Goal: Task Accomplishment & Management: Complete application form

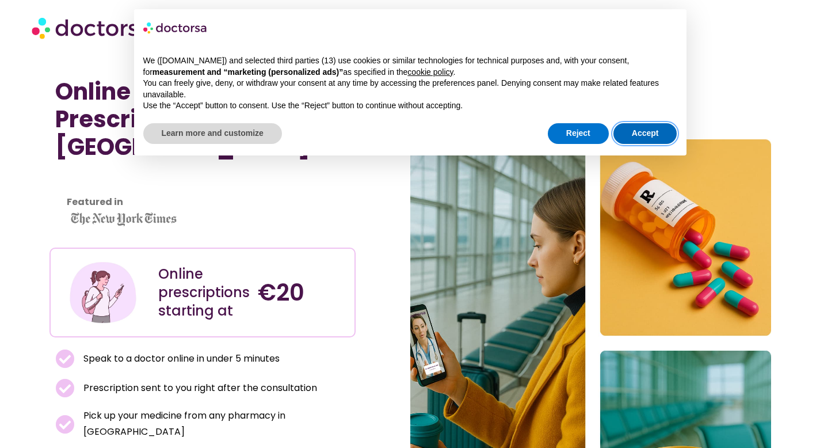
click at [650, 131] on button "Accept" at bounding box center [646, 133] width 64 height 21
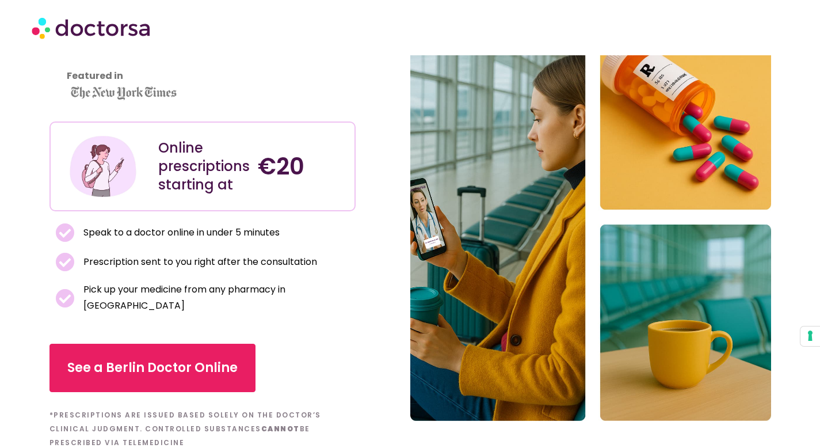
scroll to position [157, 0]
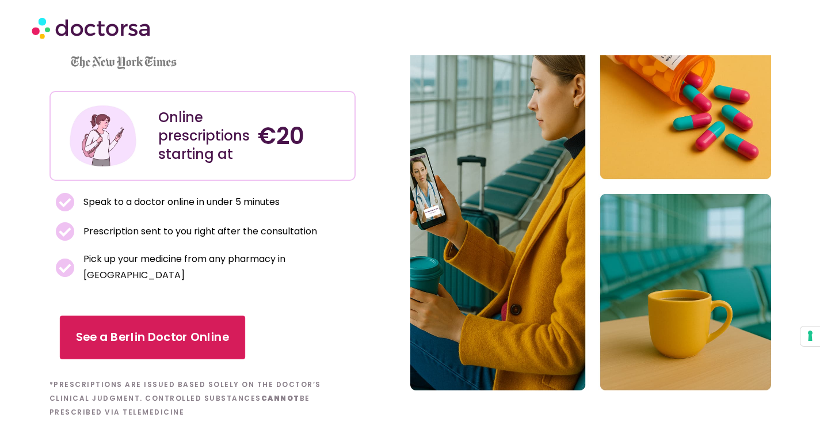
click at [193, 329] on span "See a Berlin Doctor Online" at bounding box center [151, 337] width 153 height 17
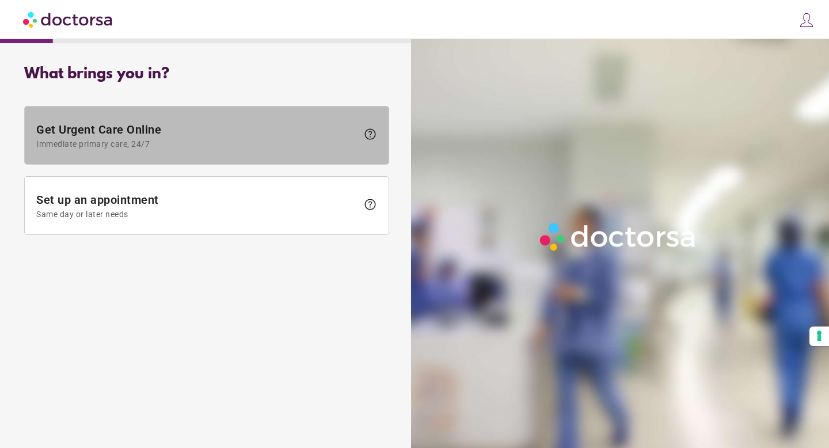
click at [215, 145] on span "Immediate primary care, 24/7" at bounding box center [196, 143] width 321 height 9
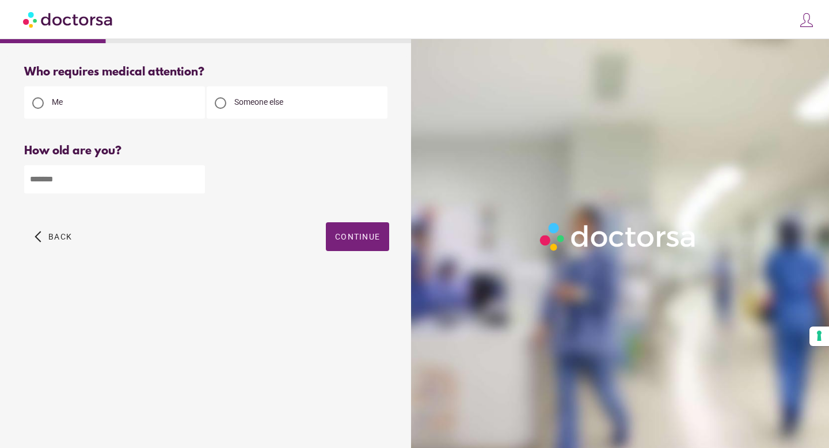
click at [222, 109] on div at bounding box center [220, 103] width 23 height 23
click at [98, 178] on input "number" at bounding box center [114, 179] width 181 height 28
type input "**"
click at [373, 244] on span "button" at bounding box center [357, 236] width 63 height 29
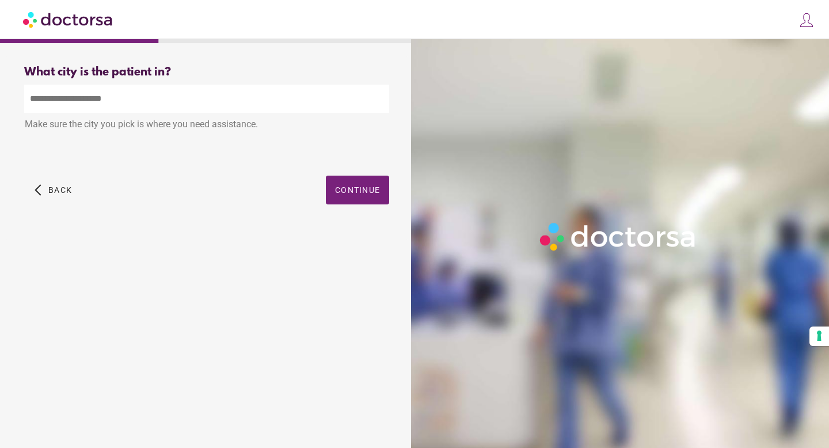
click at [200, 101] on input "text" at bounding box center [206, 99] width 365 height 28
click at [367, 187] on span "Continue" at bounding box center [357, 189] width 45 height 9
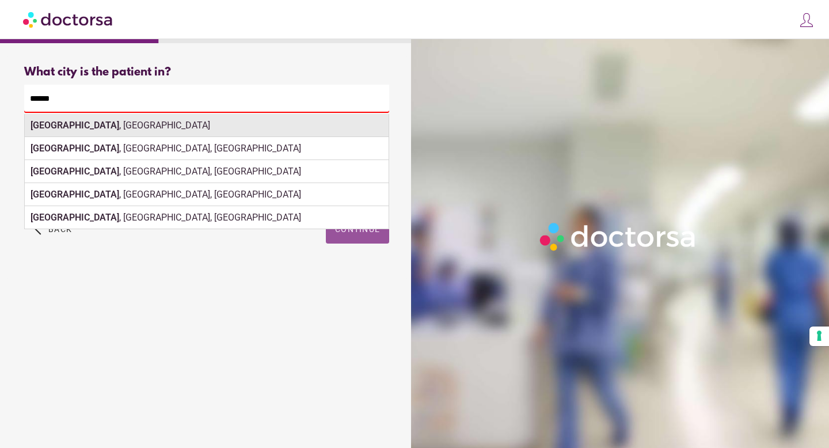
click at [199, 128] on div "[GEOGRAPHIC_DATA] , [GEOGRAPHIC_DATA]" at bounding box center [207, 125] width 364 height 23
type input "**********"
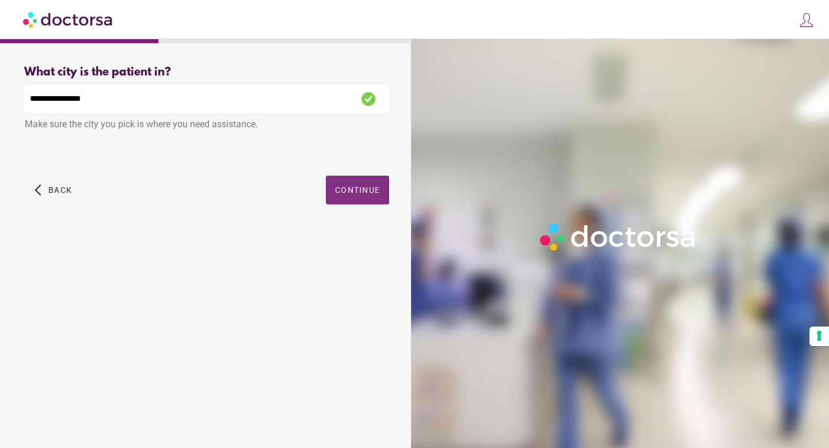
click at [360, 201] on span "button" at bounding box center [357, 190] width 63 height 29
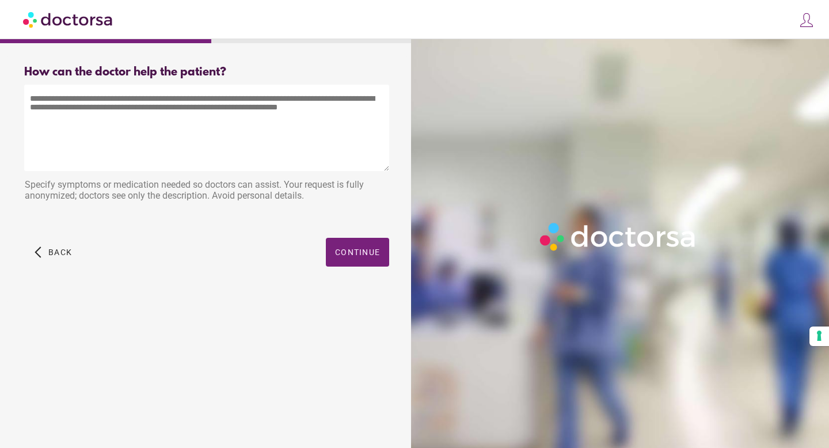
click at [247, 113] on textarea at bounding box center [206, 128] width 365 height 86
type textarea "**********"
click at [345, 248] on span "Continue" at bounding box center [357, 252] width 45 height 9
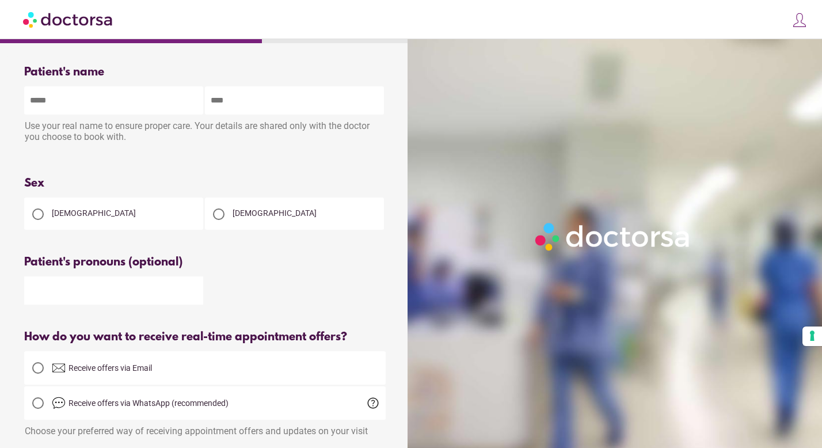
click at [136, 113] on input "text" at bounding box center [113, 100] width 179 height 28
type input "******"
click at [272, 111] on input "text" at bounding box center [294, 100] width 179 height 28
type input "********"
click at [118, 215] on div "[DEMOGRAPHIC_DATA]" at bounding box center [113, 213] width 179 height 32
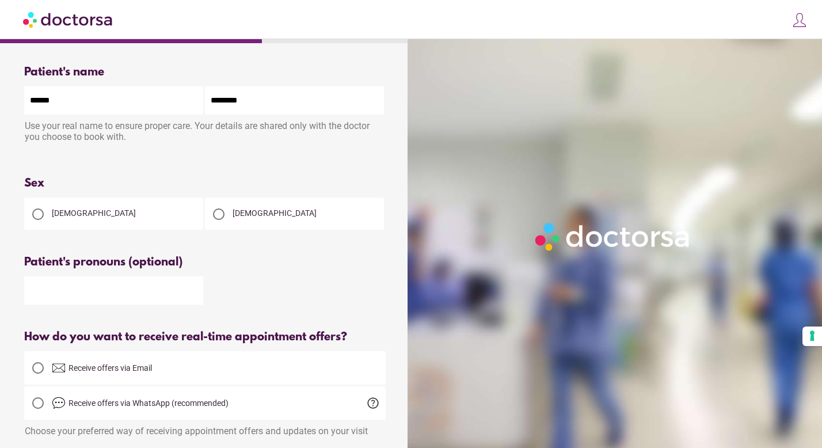
click at [79, 209] on div "[DEMOGRAPHIC_DATA]" at bounding box center [113, 213] width 179 height 32
click at [29, 212] on div at bounding box center [37, 214] width 23 height 23
click at [70, 303] on input "text" at bounding box center [113, 290] width 179 height 28
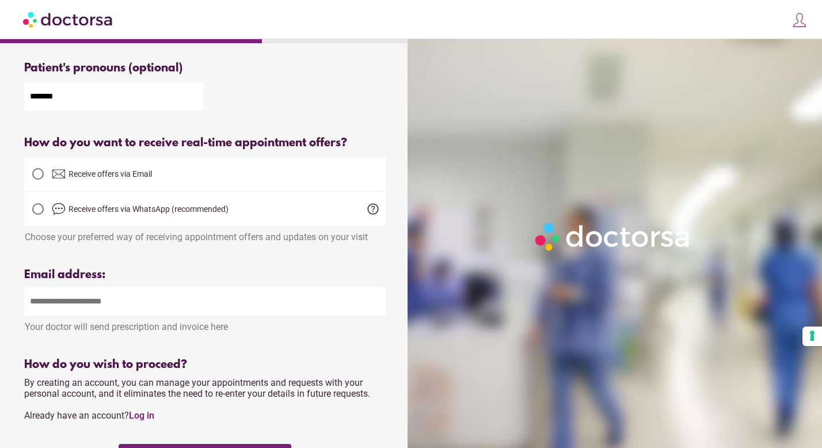
scroll to position [207, 0]
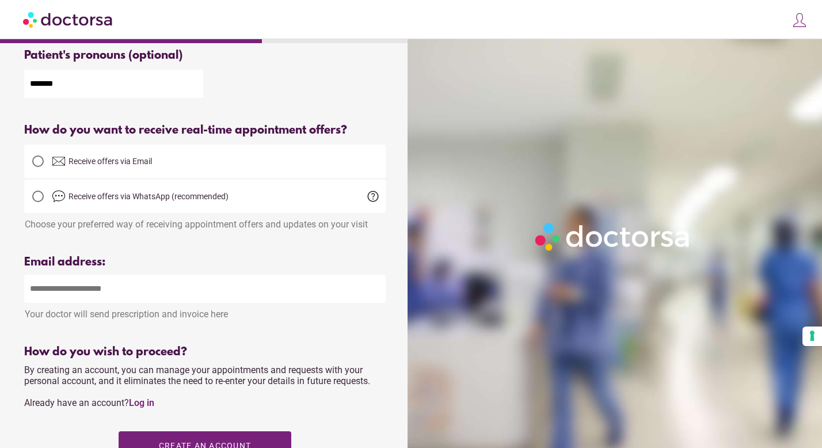
type input "*******"
click at [111, 296] on input "email" at bounding box center [205, 289] width 362 height 28
type input "**********"
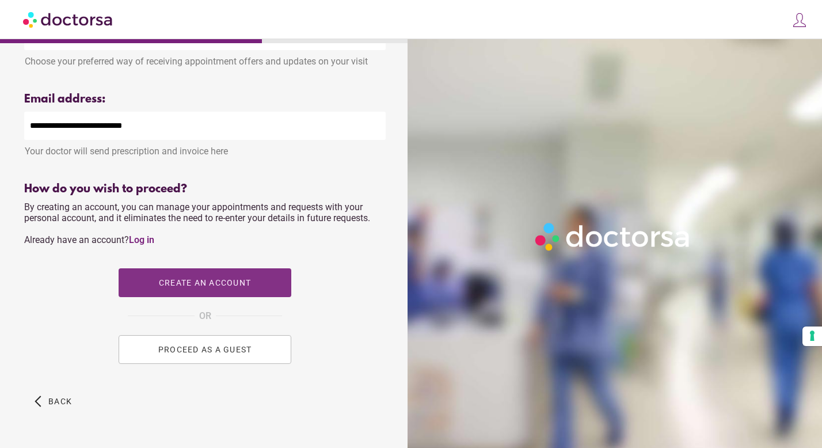
scroll to position [379, 0]
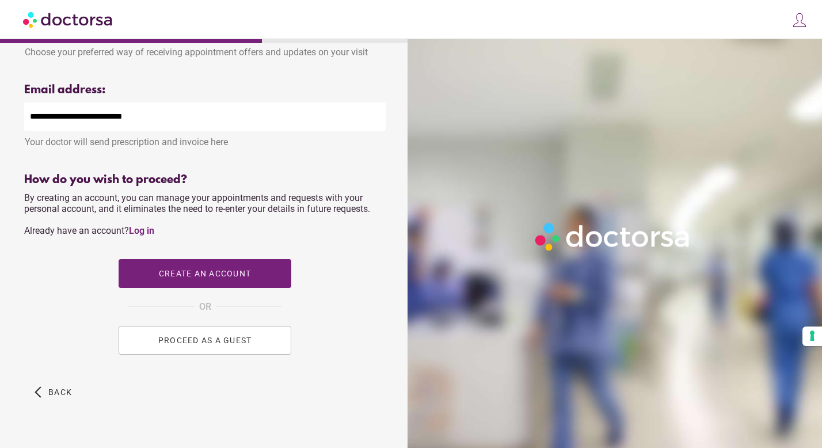
click at [229, 344] on span "PROCEED AS A GUEST" at bounding box center [205, 340] width 94 height 9
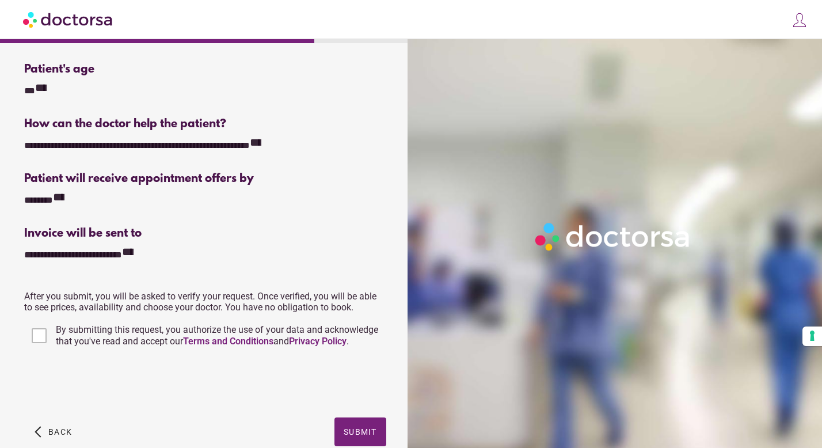
scroll to position [211, 0]
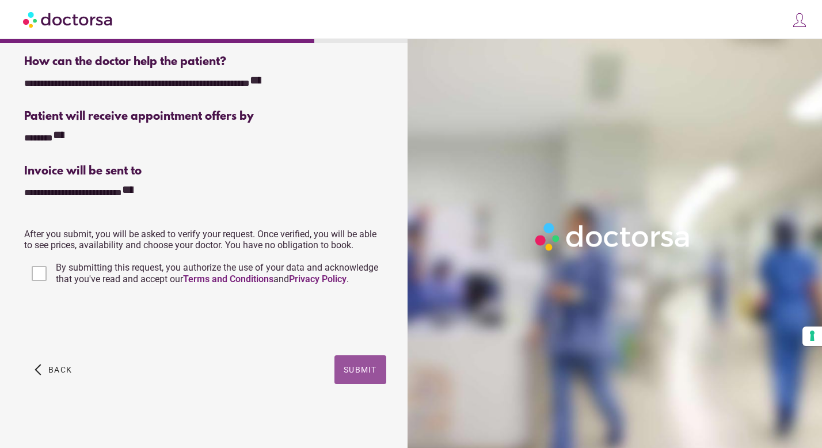
click at [353, 371] on span "Submit" at bounding box center [360, 369] width 33 height 9
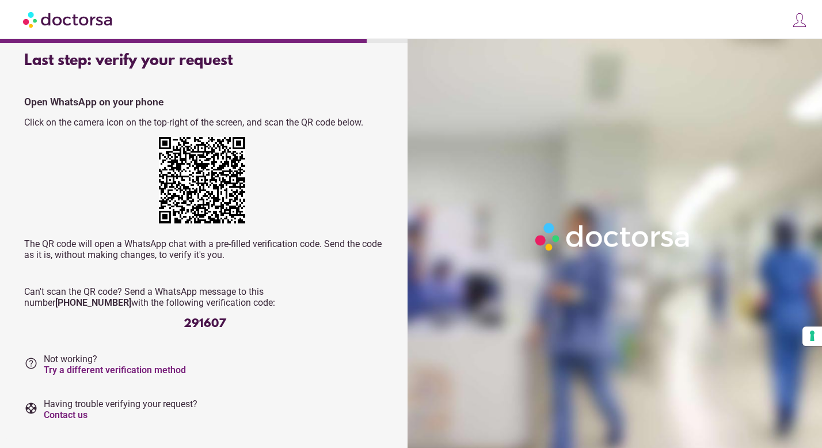
scroll to position [2, 0]
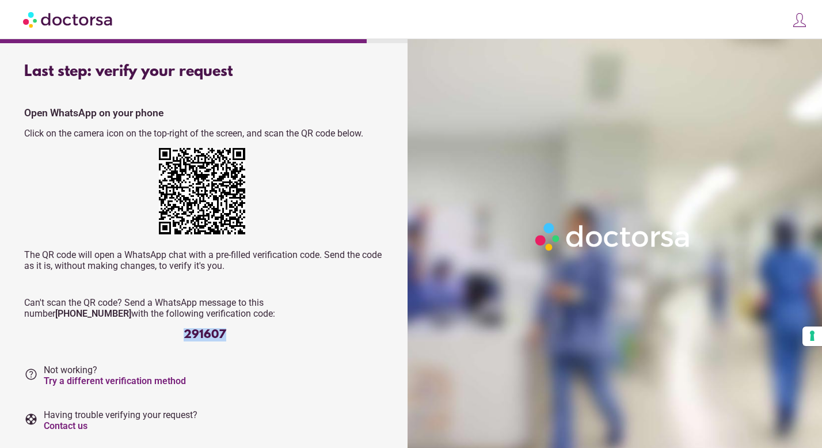
drag, startPoint x: 230, startPoint y: 335, endPoint x: 182, endPoint y: 334, distance: 47.8
click at [182, 334] on div "291607" at bounding box center [205, 334] width 362 height 13
copy div "291607"
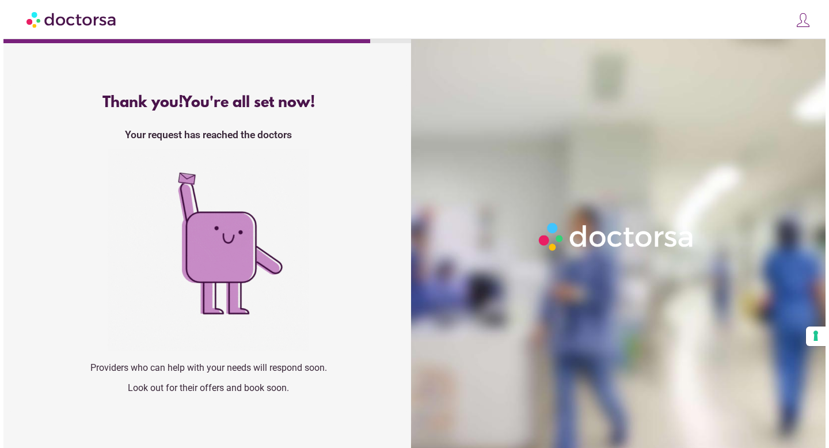
scroll to position [0, 0]
